Goal: Task Accomplishment & Management: Manage account settings

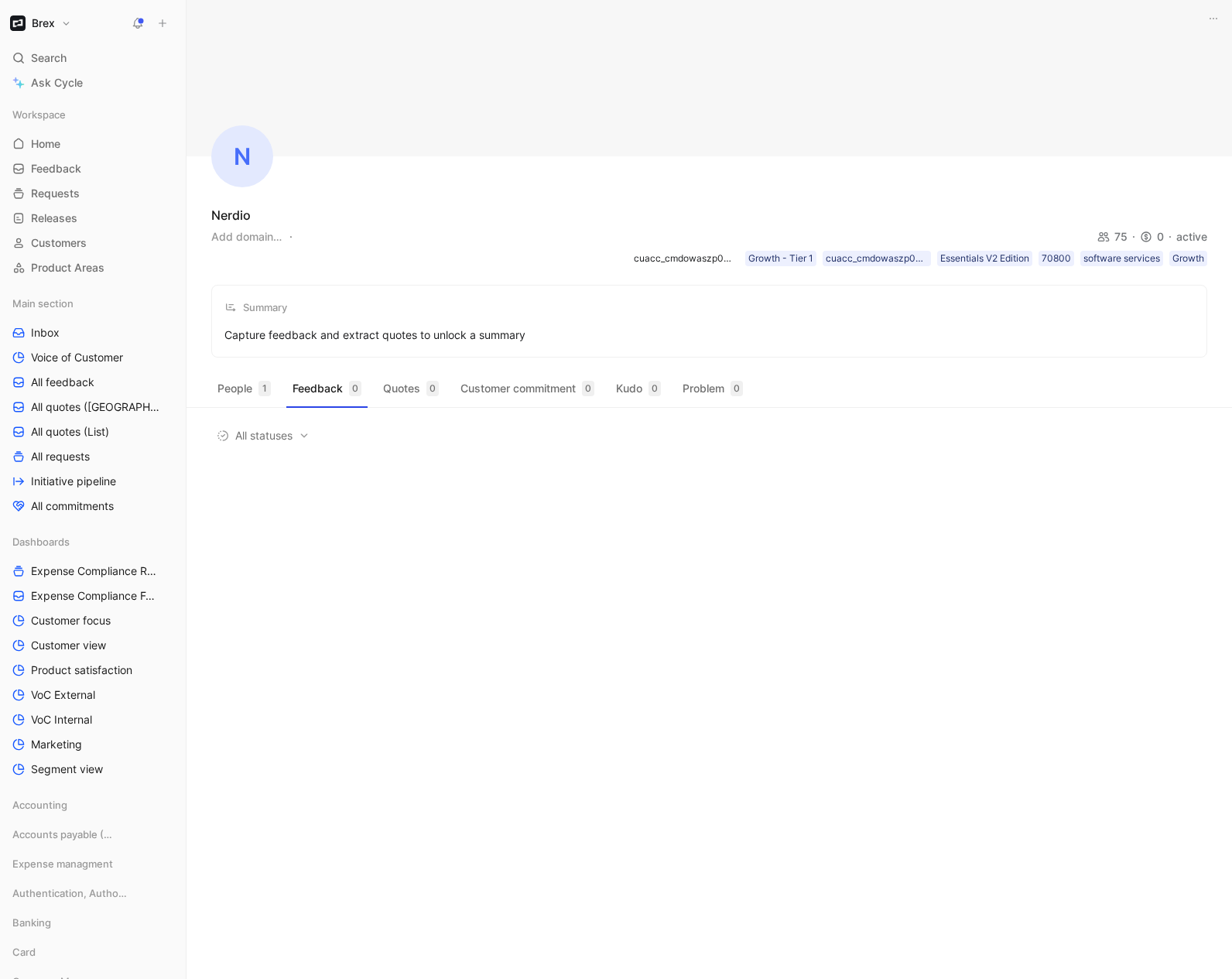
click at [69, 19] on button "Brex" at bounding box center [40, 23] width 69 height 22
click at [45, 165] on div "Workspace settings G then S" at bounding box center [105, 159] width 191 height 24
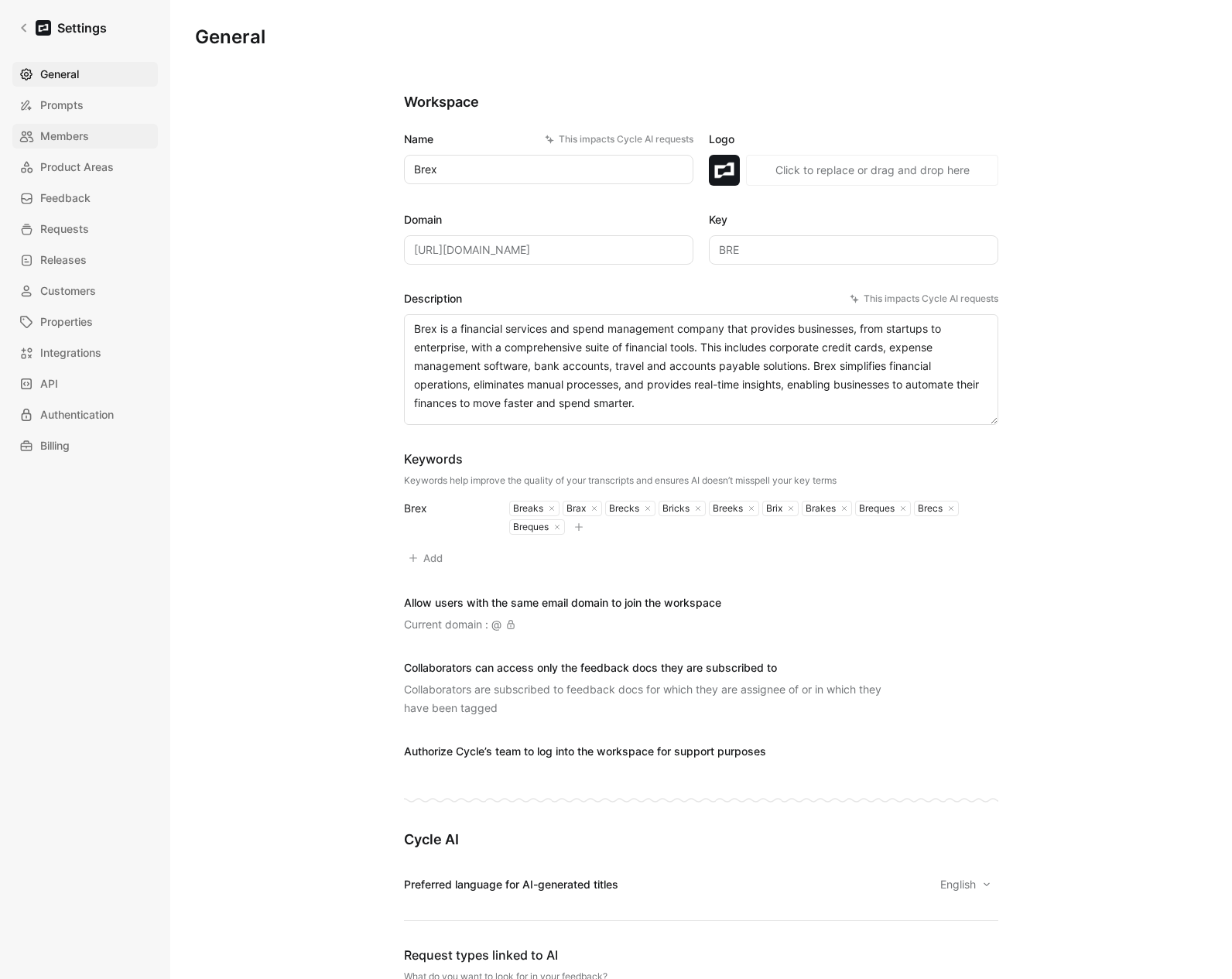
click at [70, 126] on link "Members" at bounding box center [85, 136] width 145 height 24
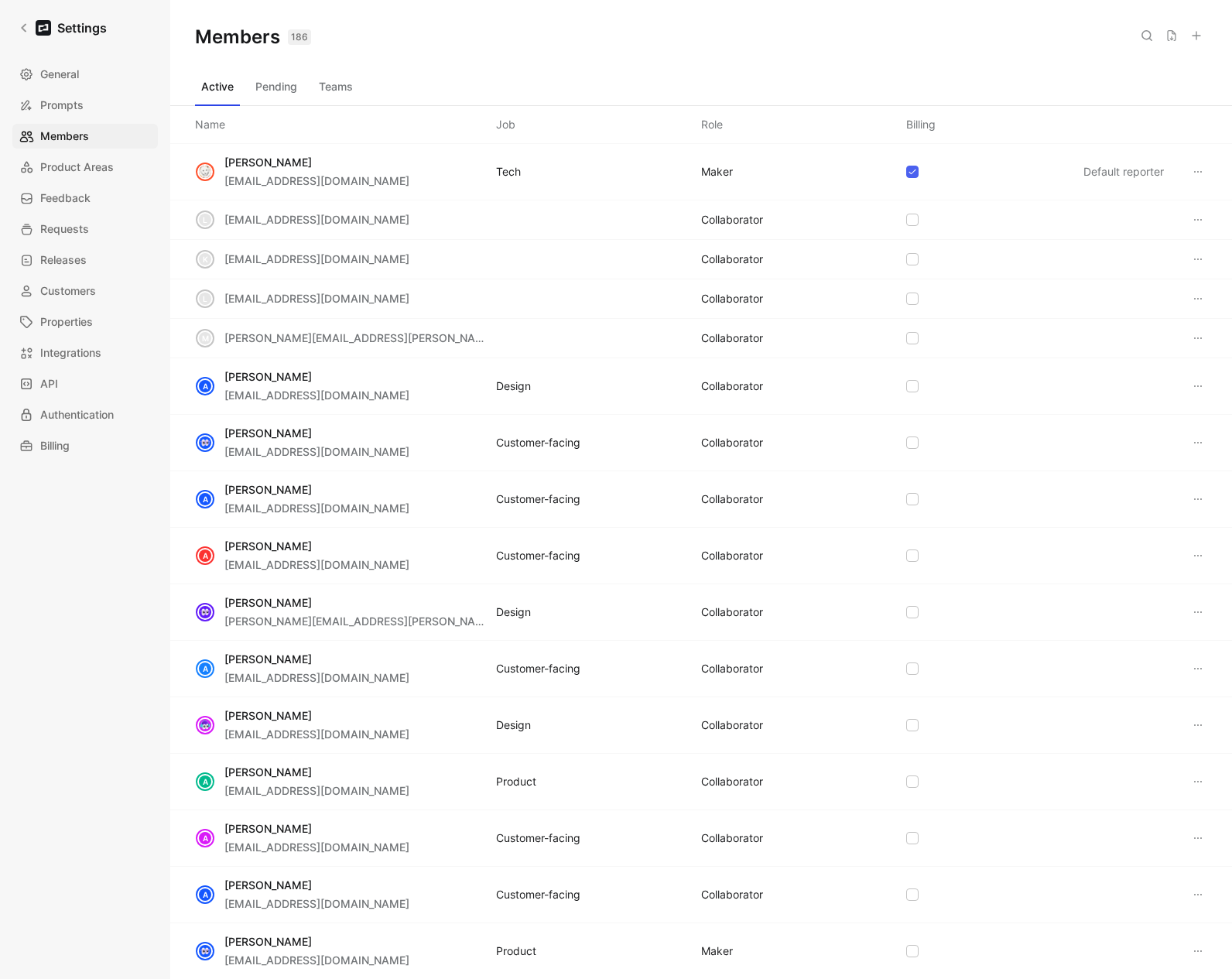
click at [334, 89] on button "Teams" at bounding box center [335, 87] width 46 height 24
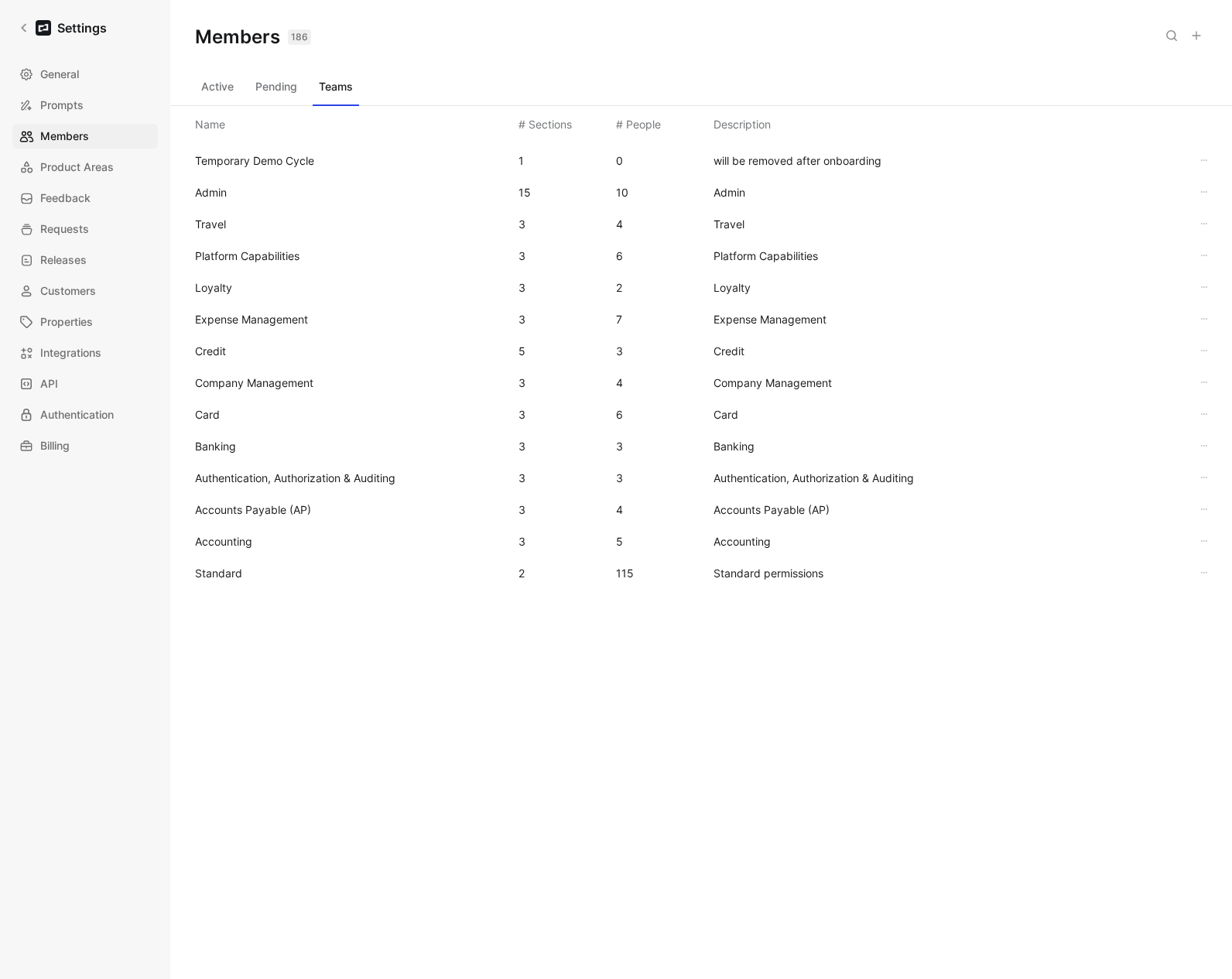
click at [238, 567] on span "Standard" at bounding box center [219, 572] width 47 height 13
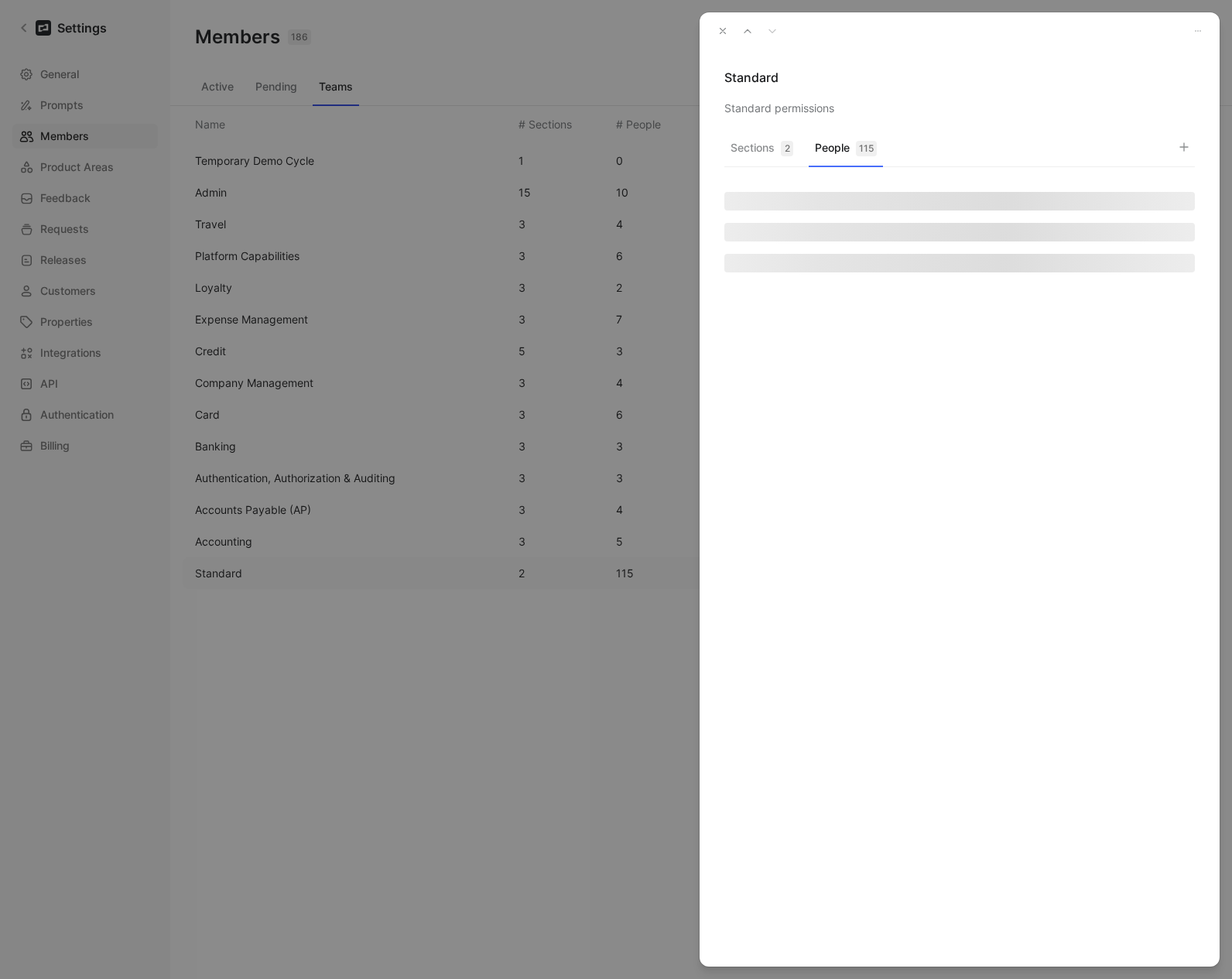
click at [827, 150] on button "People 115" at bounding box center [845, 152] width 74 height 30
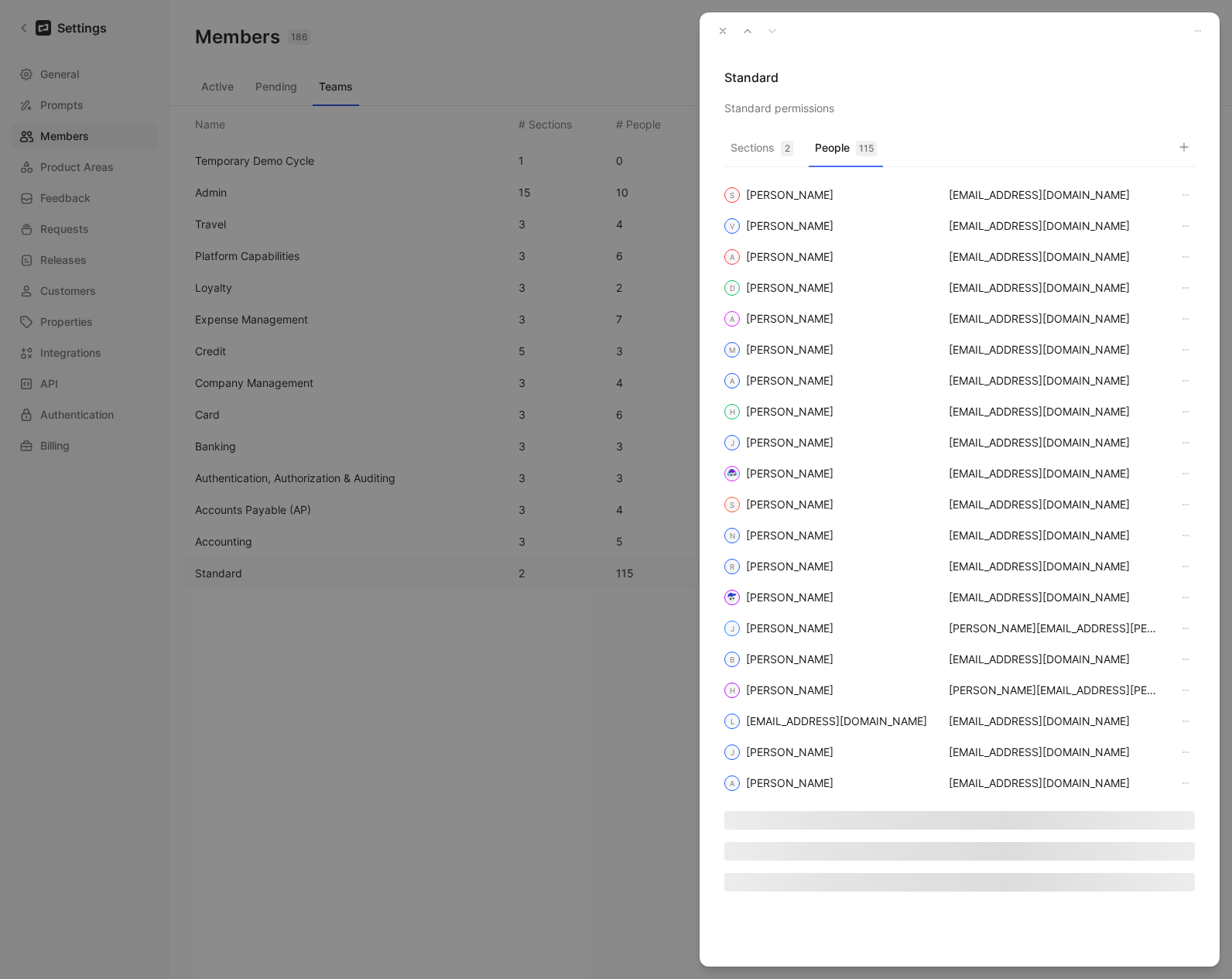
click at [1195, 153] on div "Sections 2 People 115 S [PERSON_NAME] [EMAIL_ADDRESS][DOMAIN_NAME] V [PERSON_NA…" at bounding box center [960, 549] width 520 height 834
click at [1190, 150] on button "button" at bounding box center [1184, 147] width 22 height 22
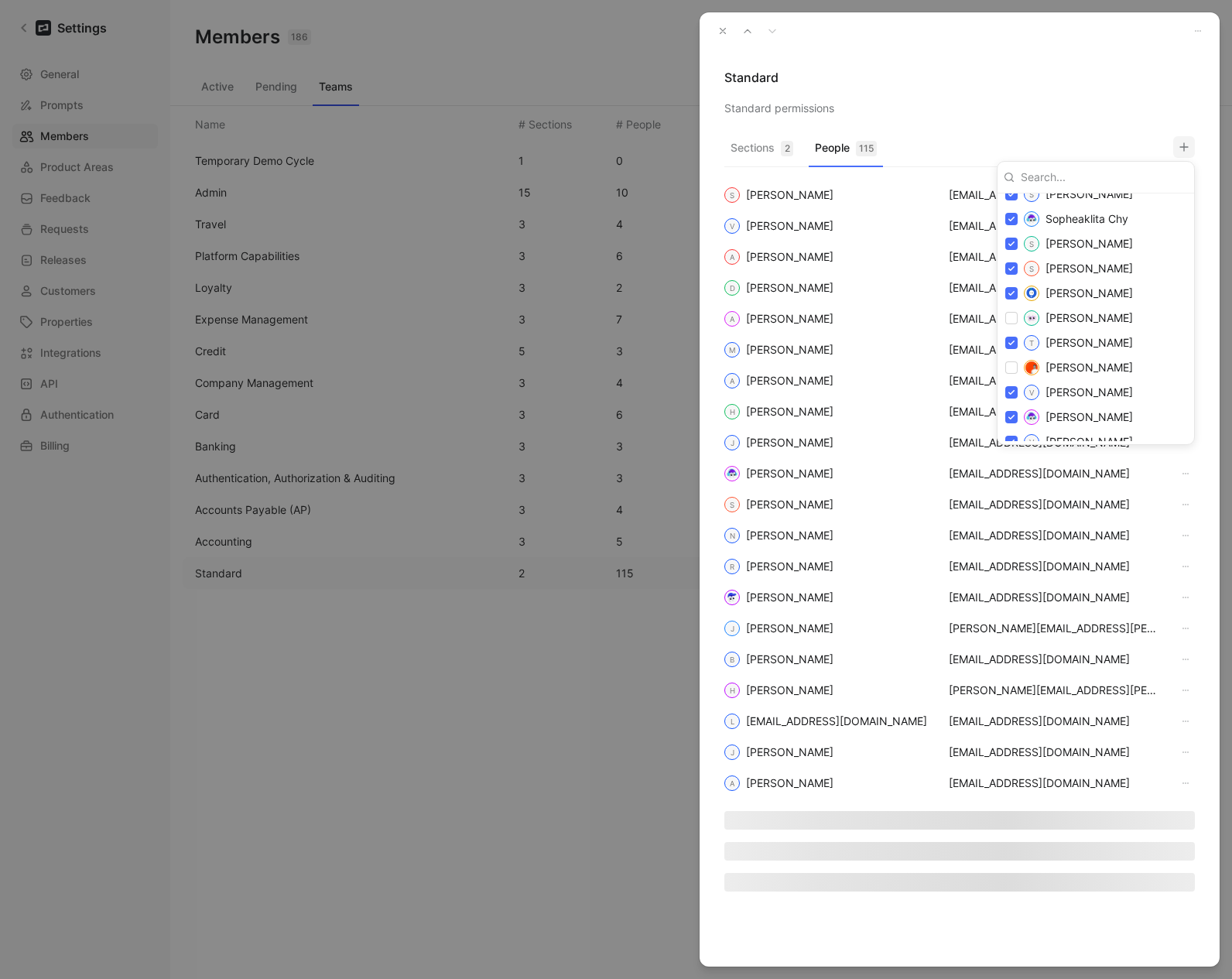
scroll to position [3225, 0]
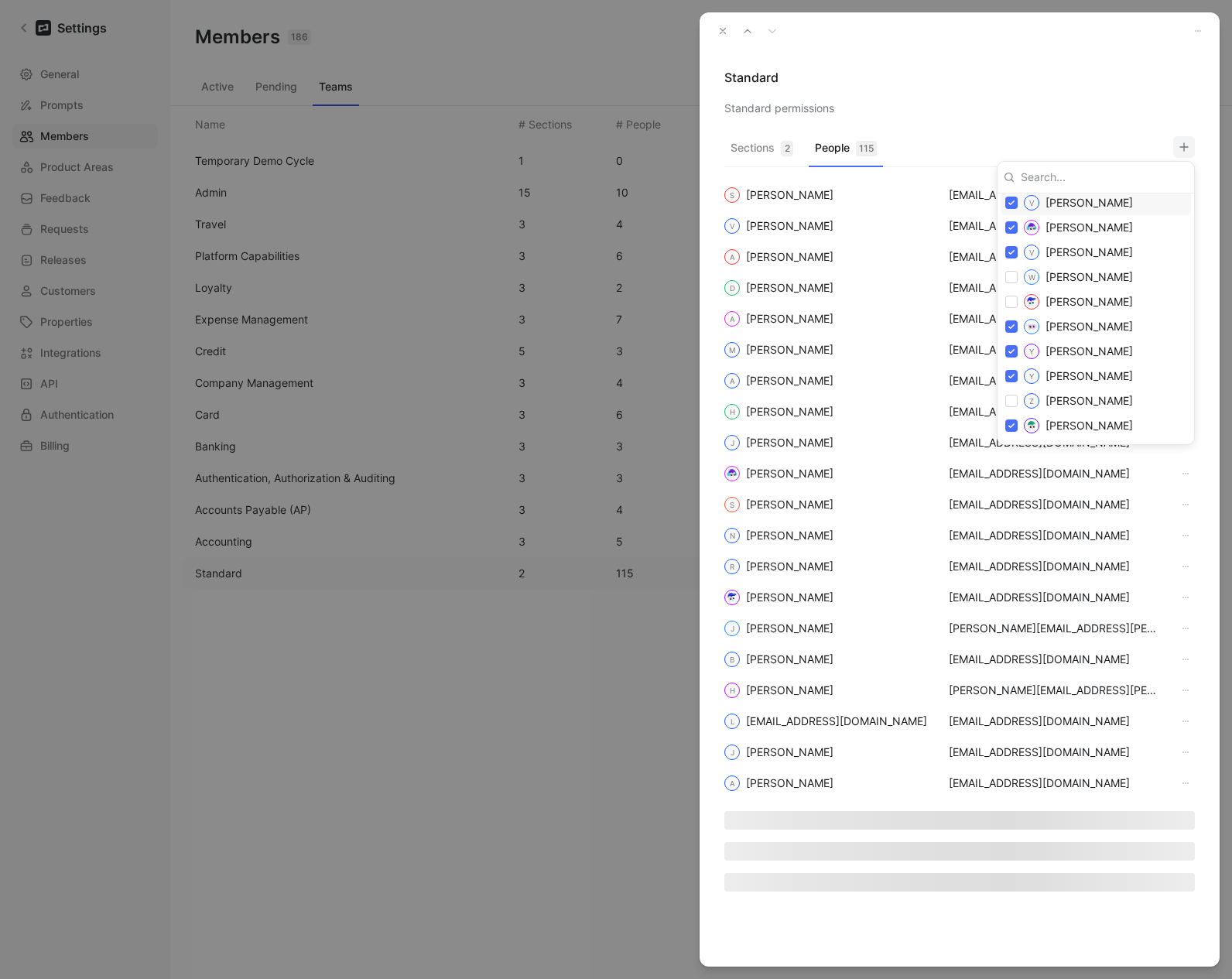
drag, startPoint x: 968, startPoint y: 71, endPoint x: 779, endPoint y: 41, distance: 191.4
click at [968, 71] on div at bounding box center [616, 489] width 1232 height 979
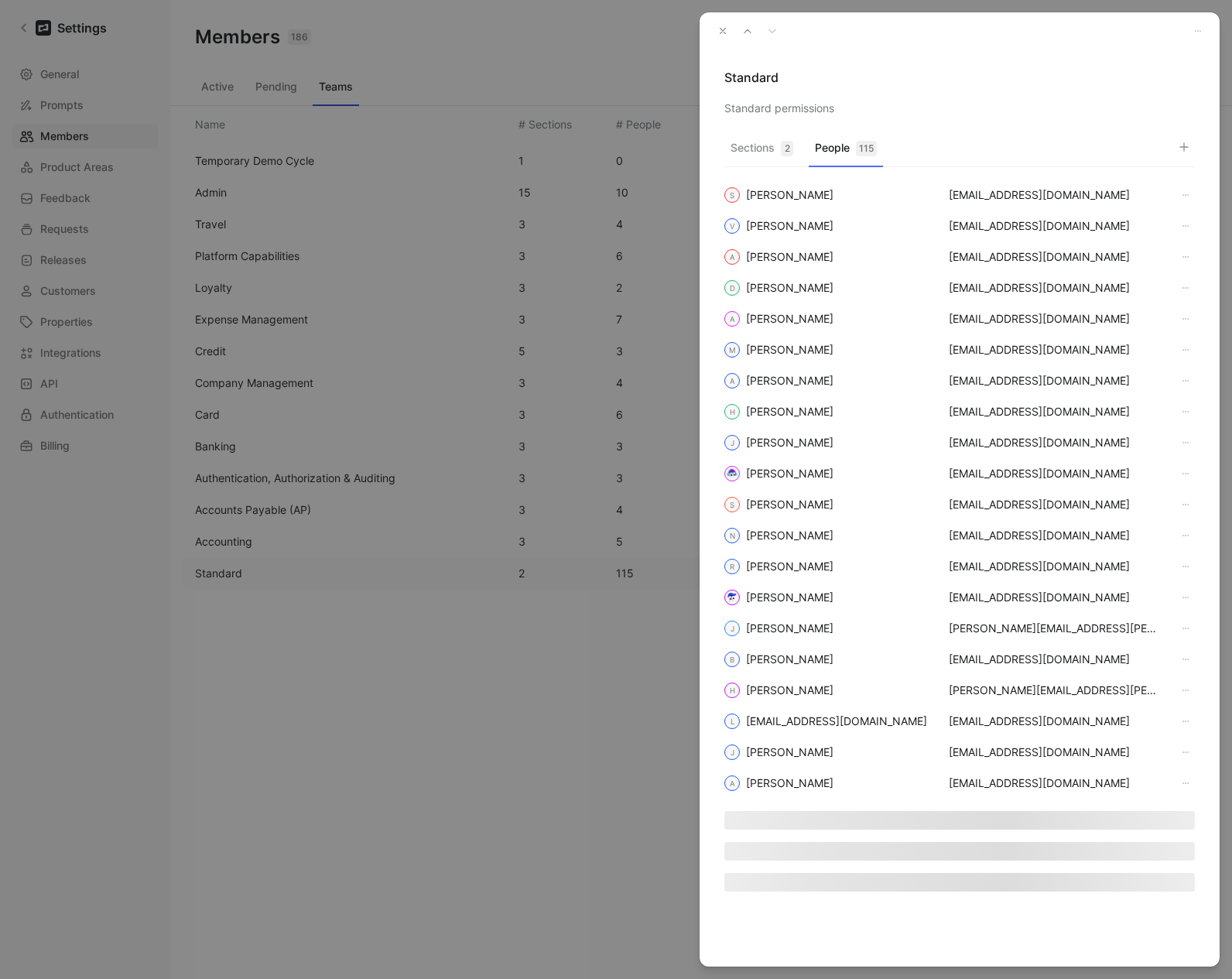
click at [728, 32] on button "button" at bounding box center [723, 31] width 22 height 22
